Goal: Check status: Check status

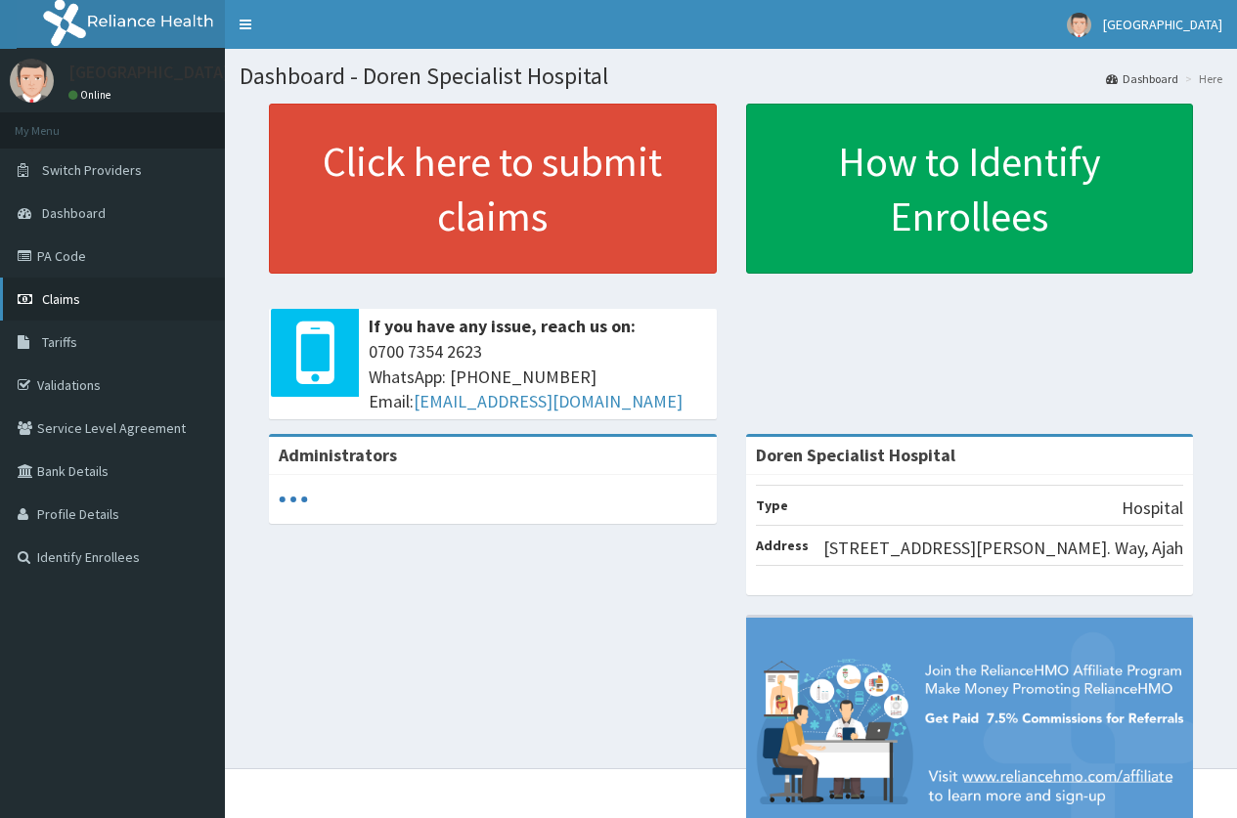
click at [74, 299] on span "Claims" at bounding box center [61, 299] width 38 height 18
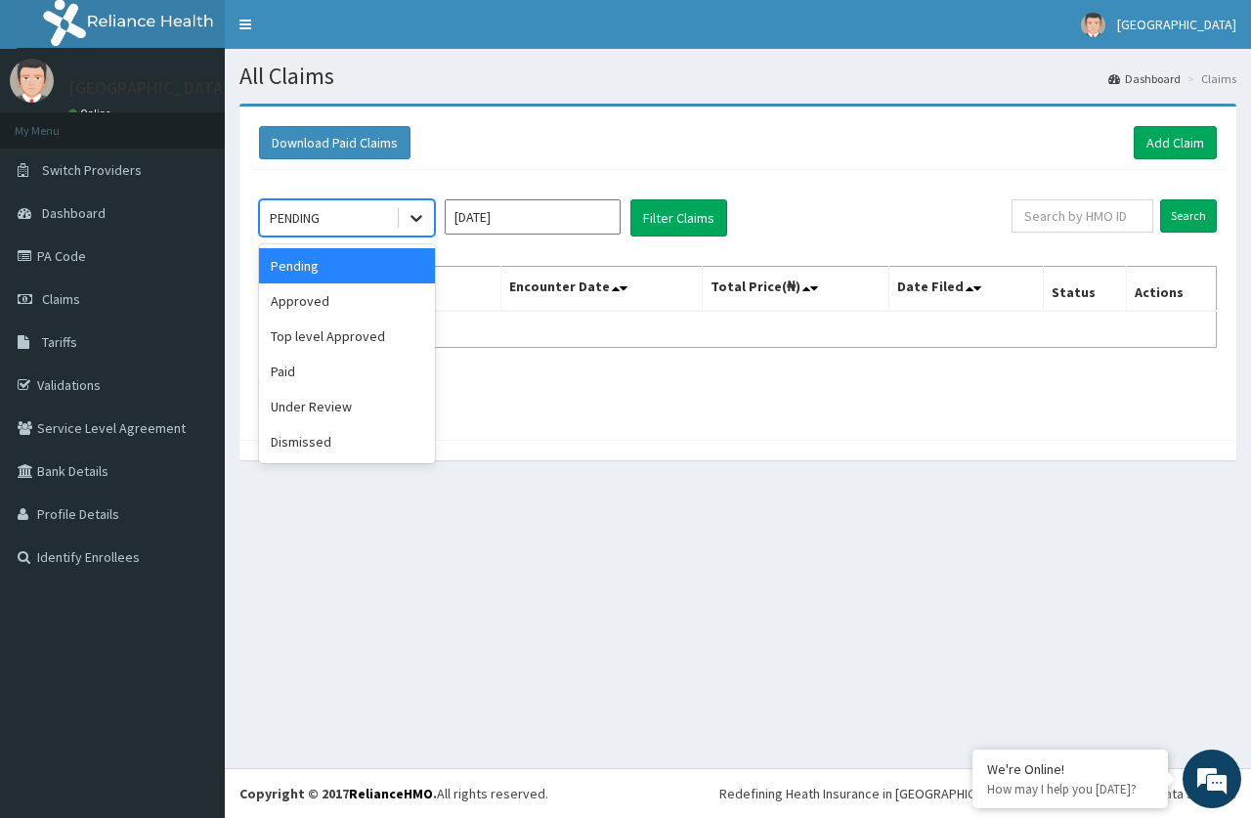
click at [418, 225] on icon at bounding box center [417, 218] width 20 height 20
click at [324, 378] on div "Paid" at bounding box center [347, 371] width 176 height 35
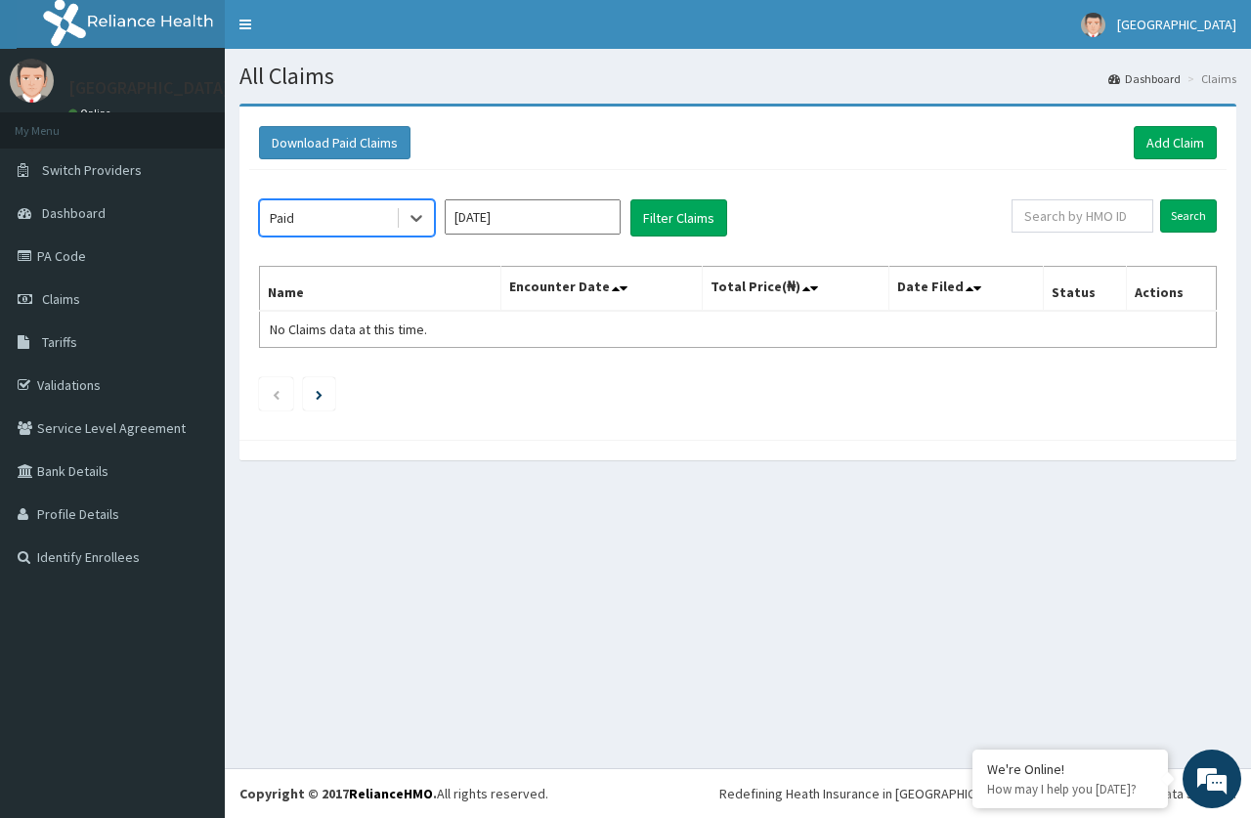
click at [533, 214] on input "Sep 2025" at bounding box center [533, 216] width 176 height 35
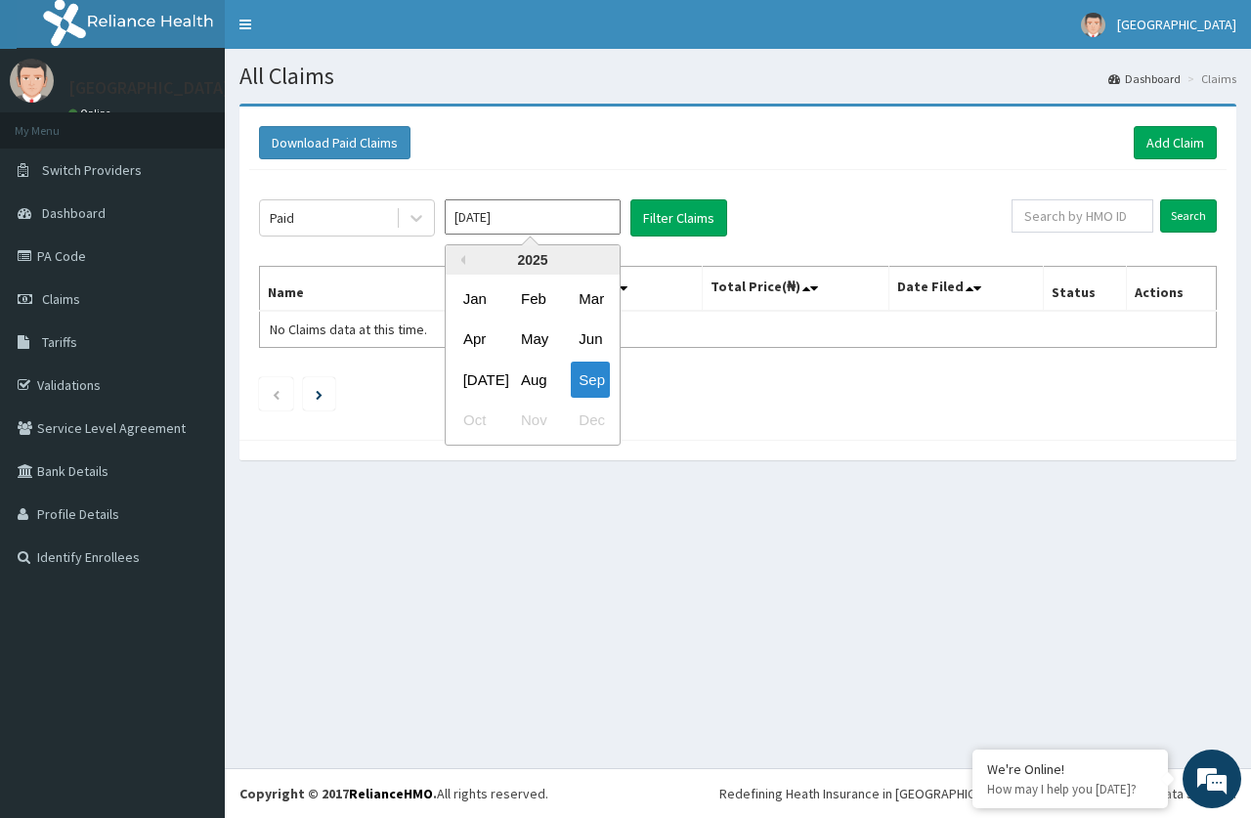
drag, startPoint x: 476, startPoint y: 381, endPoint x: 503, endPoint y: 348, distance: 43.1
click at [472, 376] on div "Jul" at bounding box center [475, 380] width 39 height 36
type input "Jul 2025"
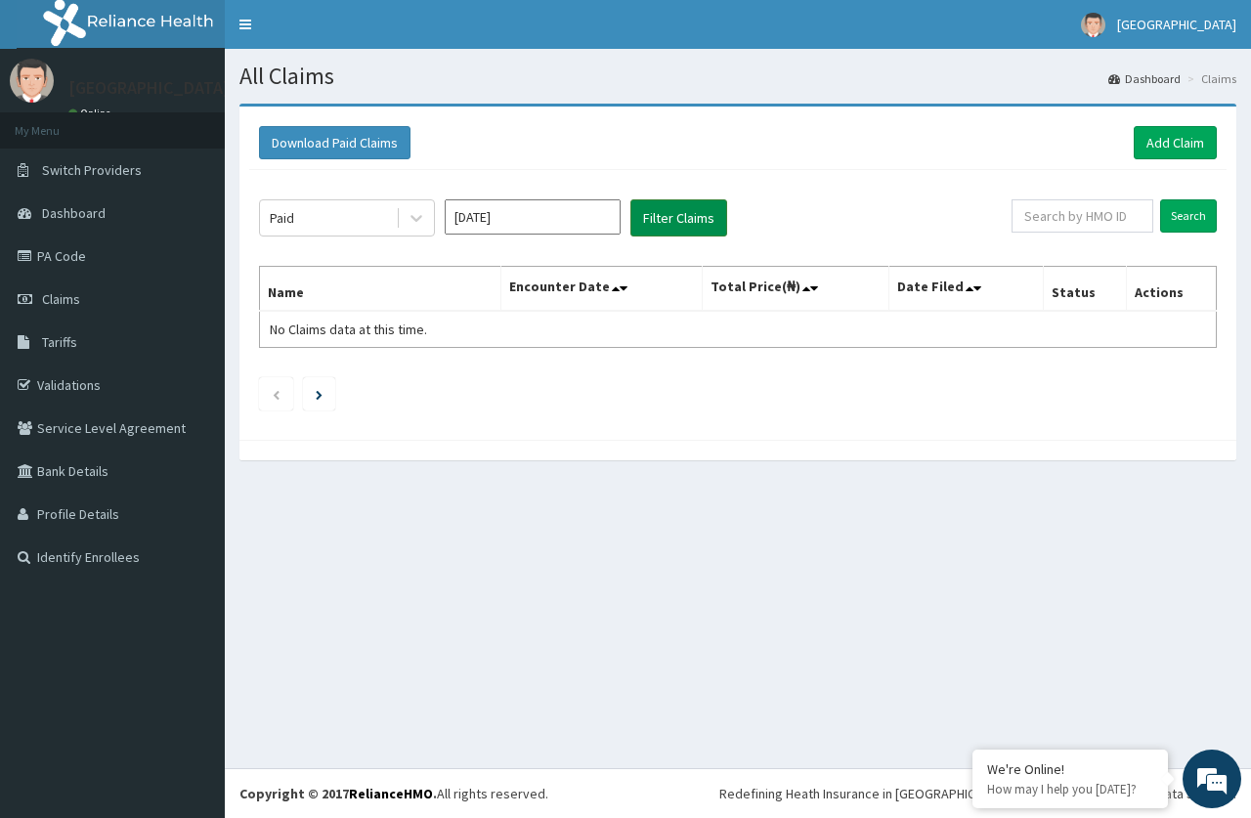
drag, startPoint x: 677, startPoint y: 196, endPoint x: 672, endPoint y: 209, distance: 14.9
click at [675, 204] on div "Paid Jul 2025 Filter Claims Search Name Encounter Date Total Price(₦) Date File…" at bounding box center [738, 300] width 978 height 260
click at [672, 213] on button "Filter Claims" at bounding box center [678, 217] width 97 height 37
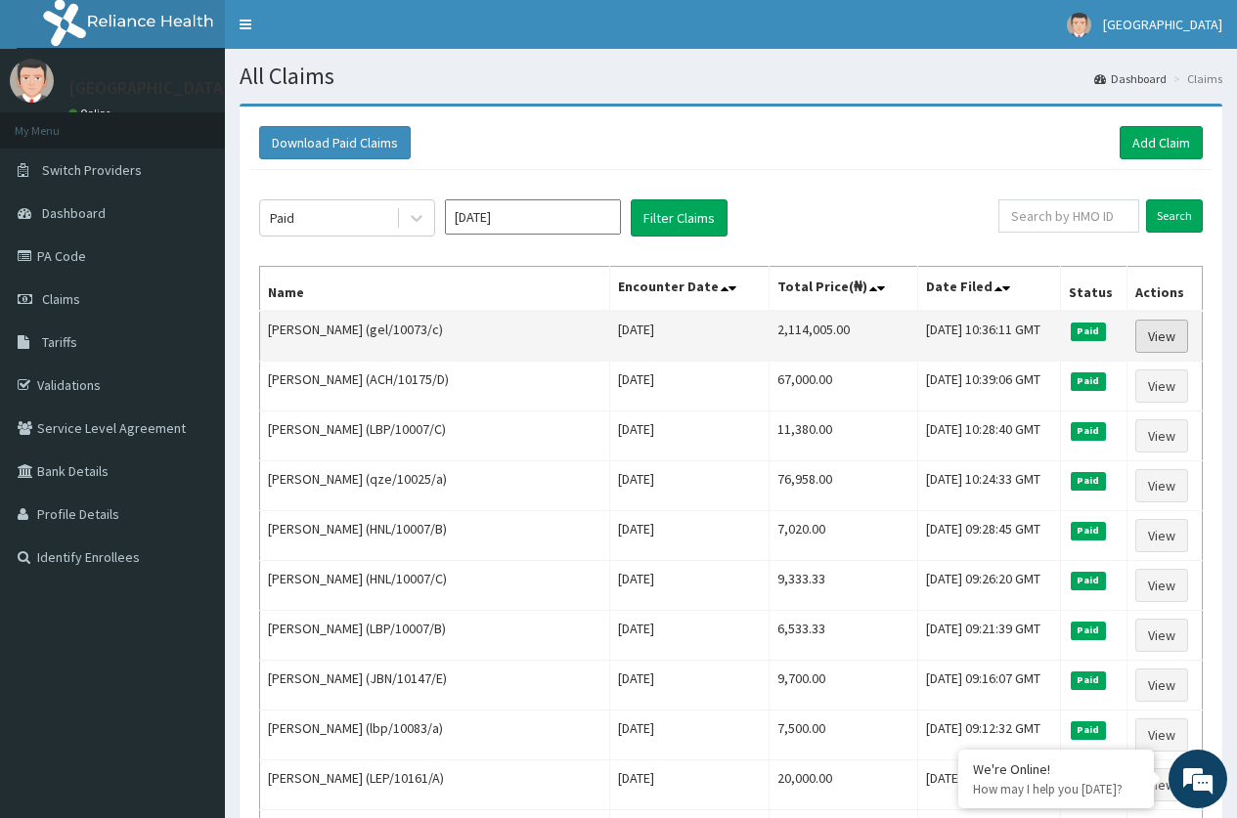
click at [1155, 335] on link "View" at bounding box center [1161, 336] width 53 height 33
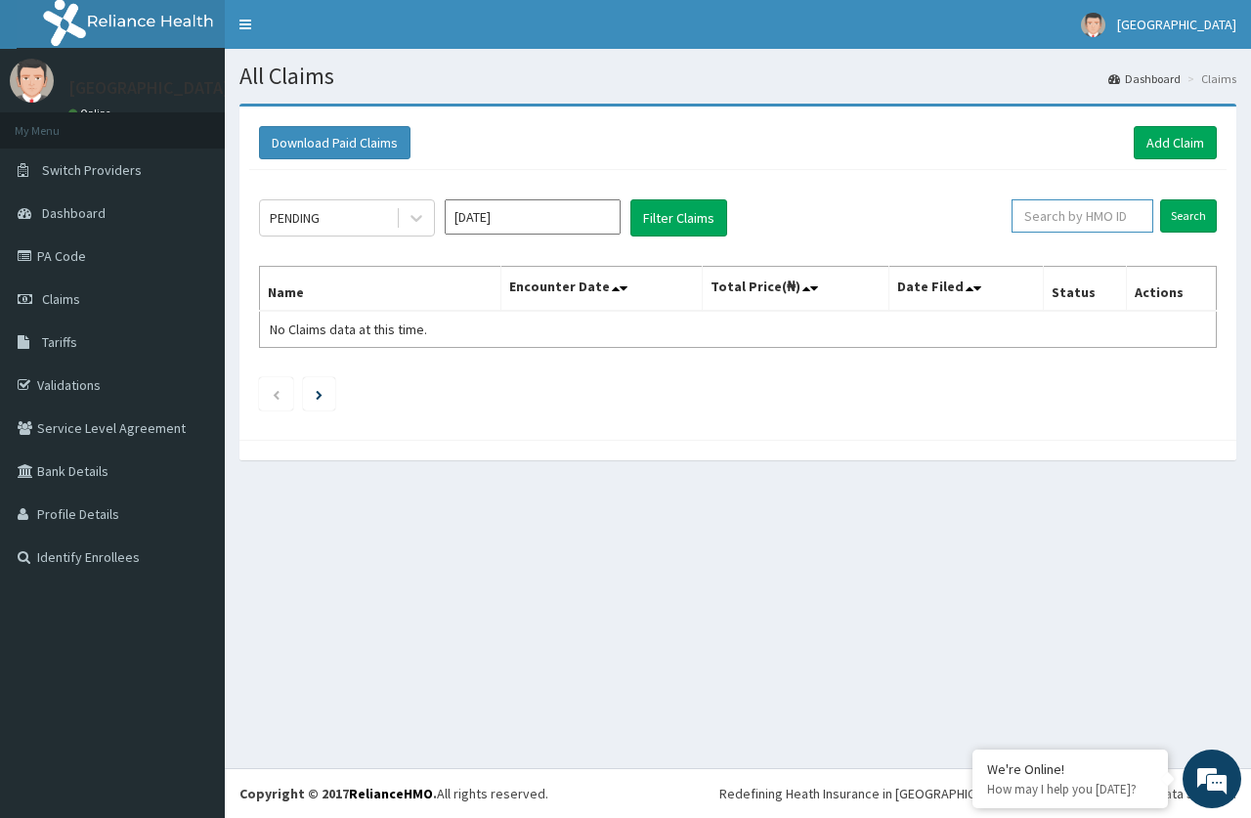
paste input "RDM/10024/A"
type input "RDM/10024/A"
click at [1178, 211] on input "Search" at bounding box center [1188, 215] width 57 height 33
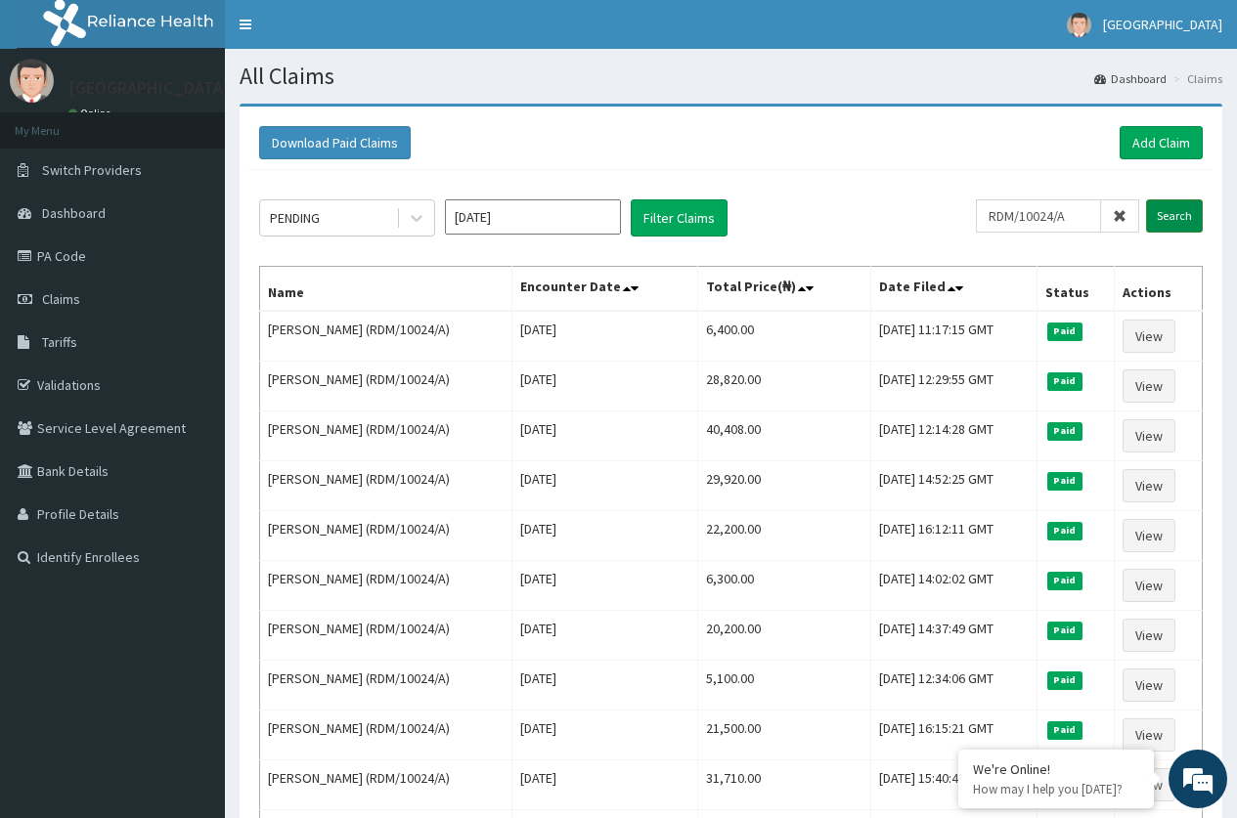
click at [1179, 211] on input "Search" at bounding box center [1174, 215] width 57 height 33
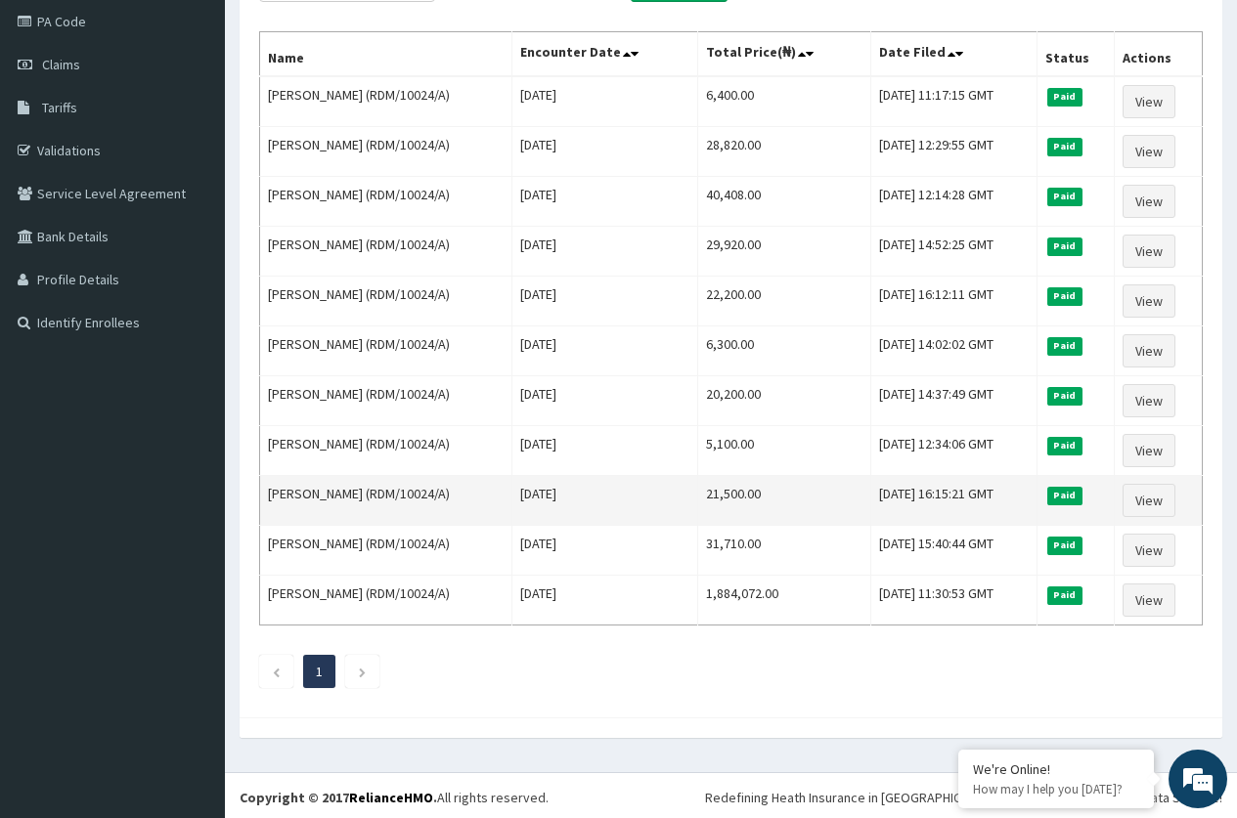
scroll to position [239, 0]
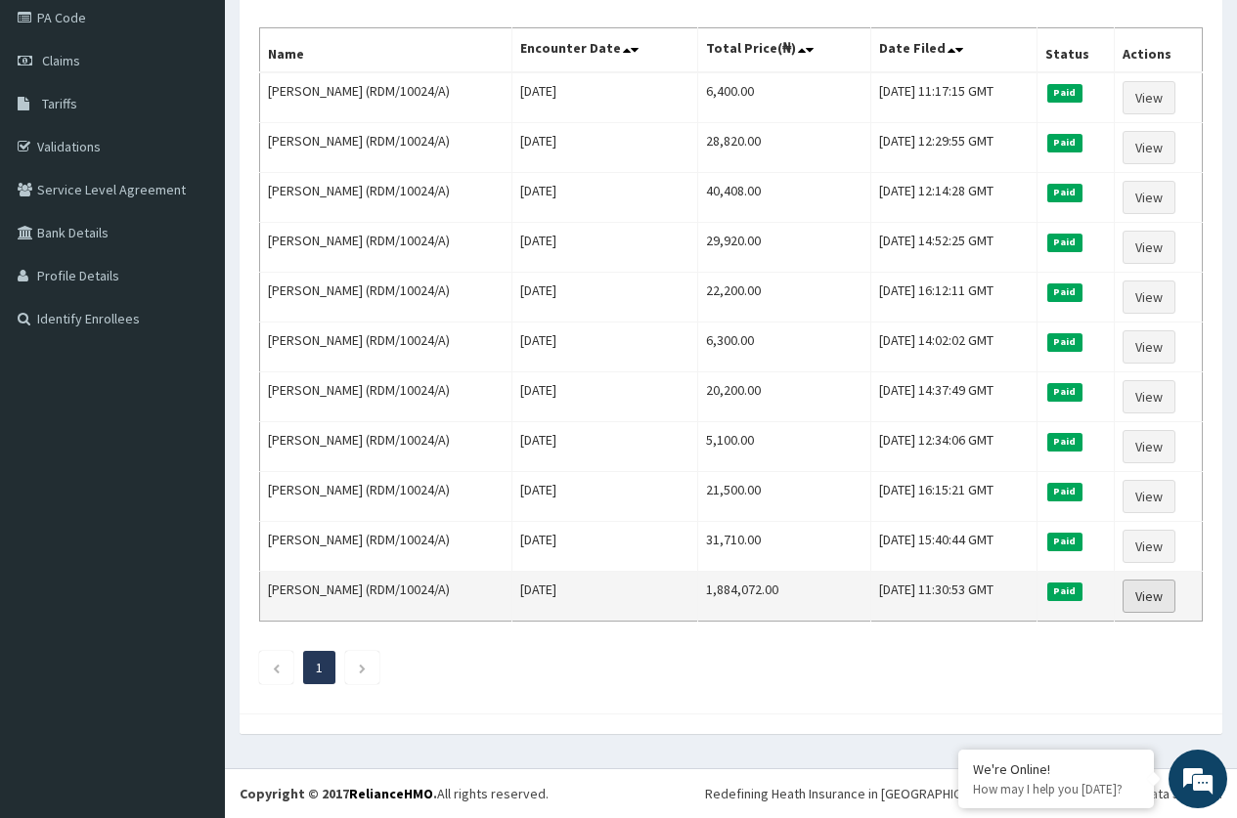
click at [1155, 594] on link "View" at bounding box center [1148, 596] width 53 height 33
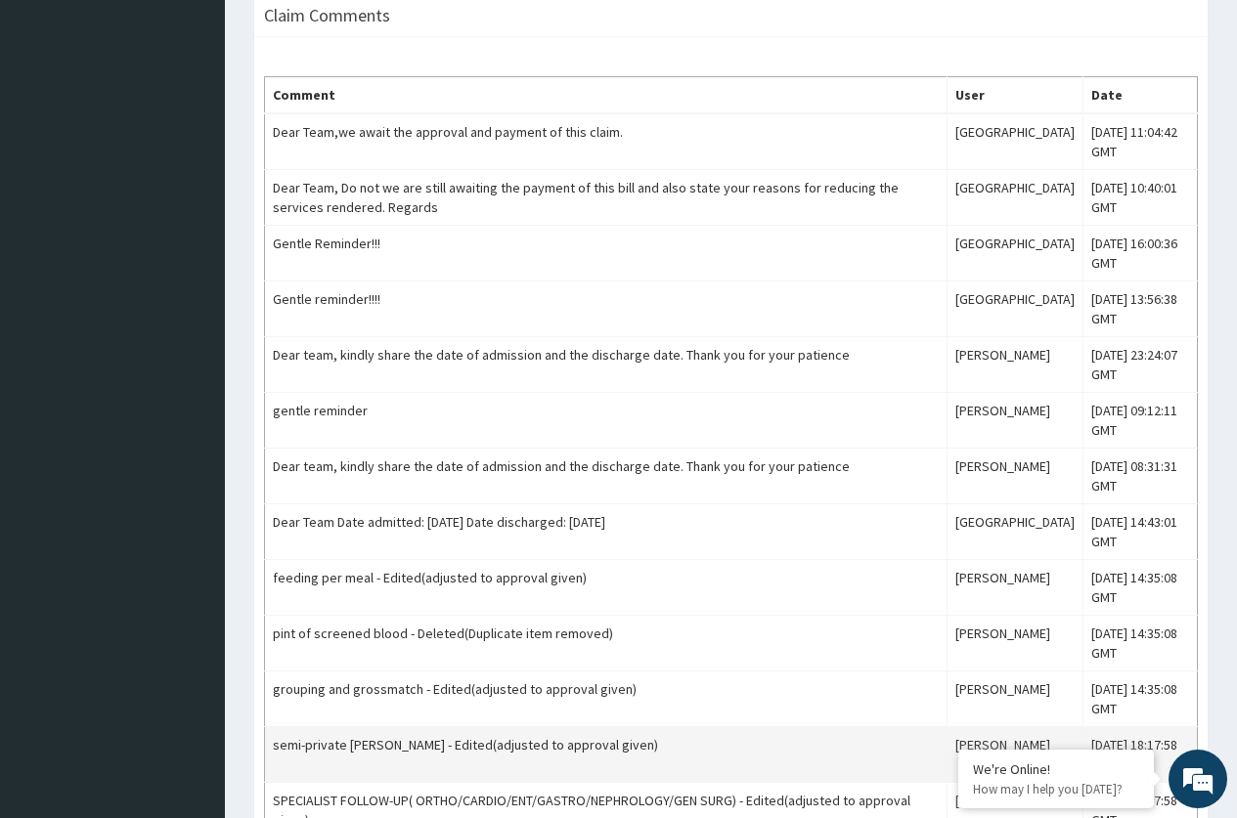
scroll to position [2868, 0]
